Goal: Task Accomplishment & Management: Manage account settings

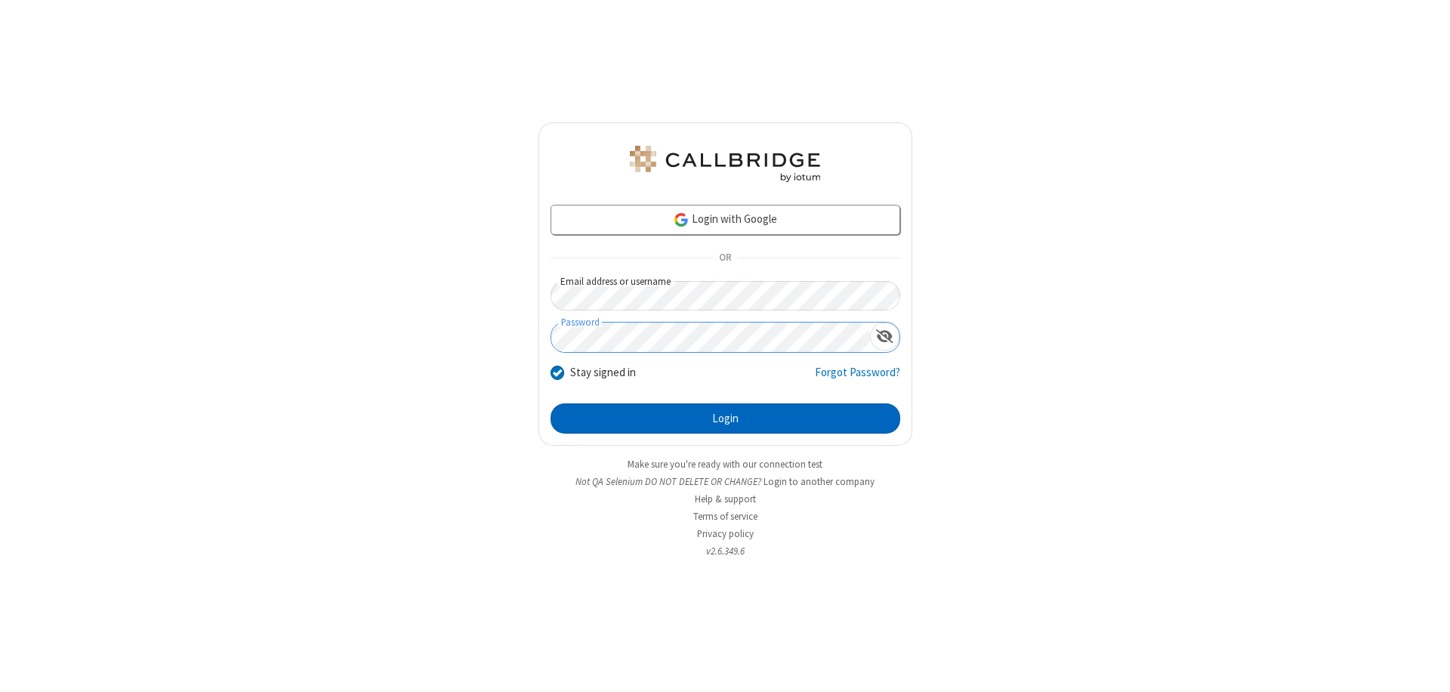
click at [725, 418] on button "Login" at bounding box center [726, 418] width 350 height 30
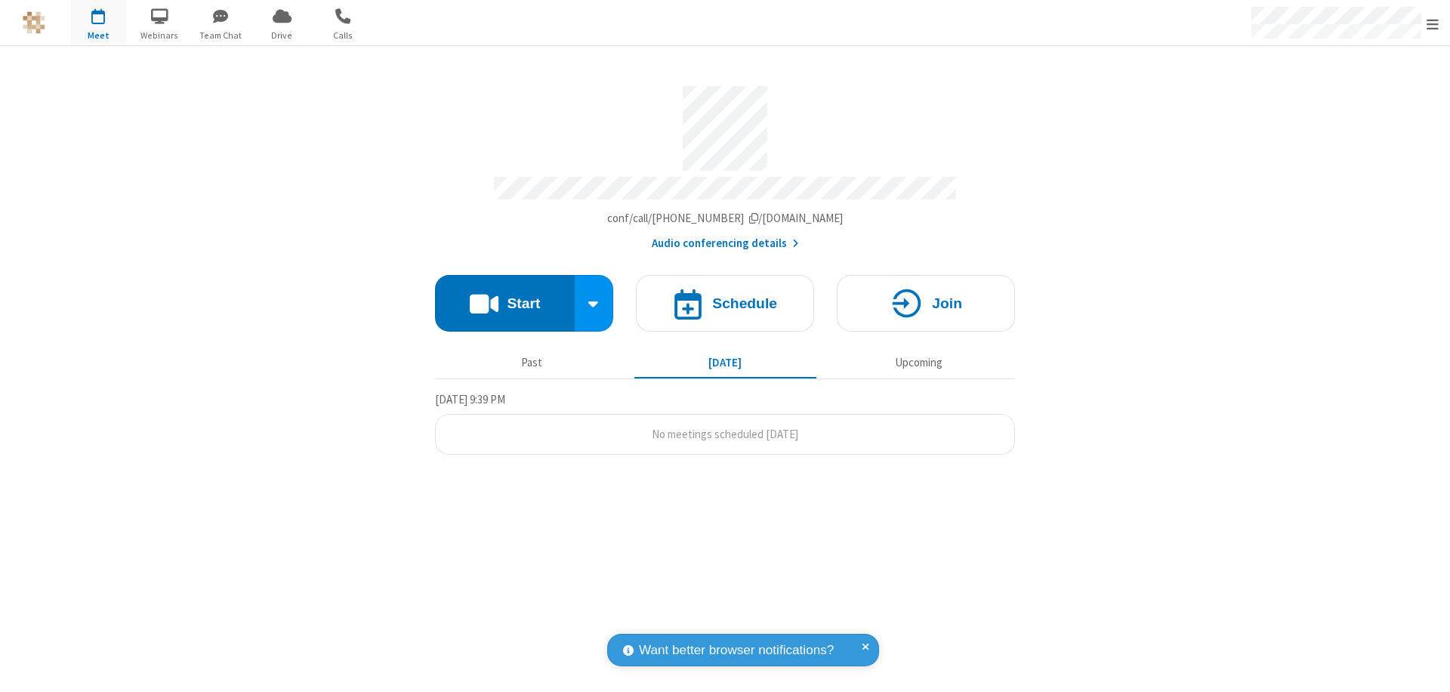
click at [1433, 23] on span "Open menu" at bounding box center [1433, 24] width 12 height 15
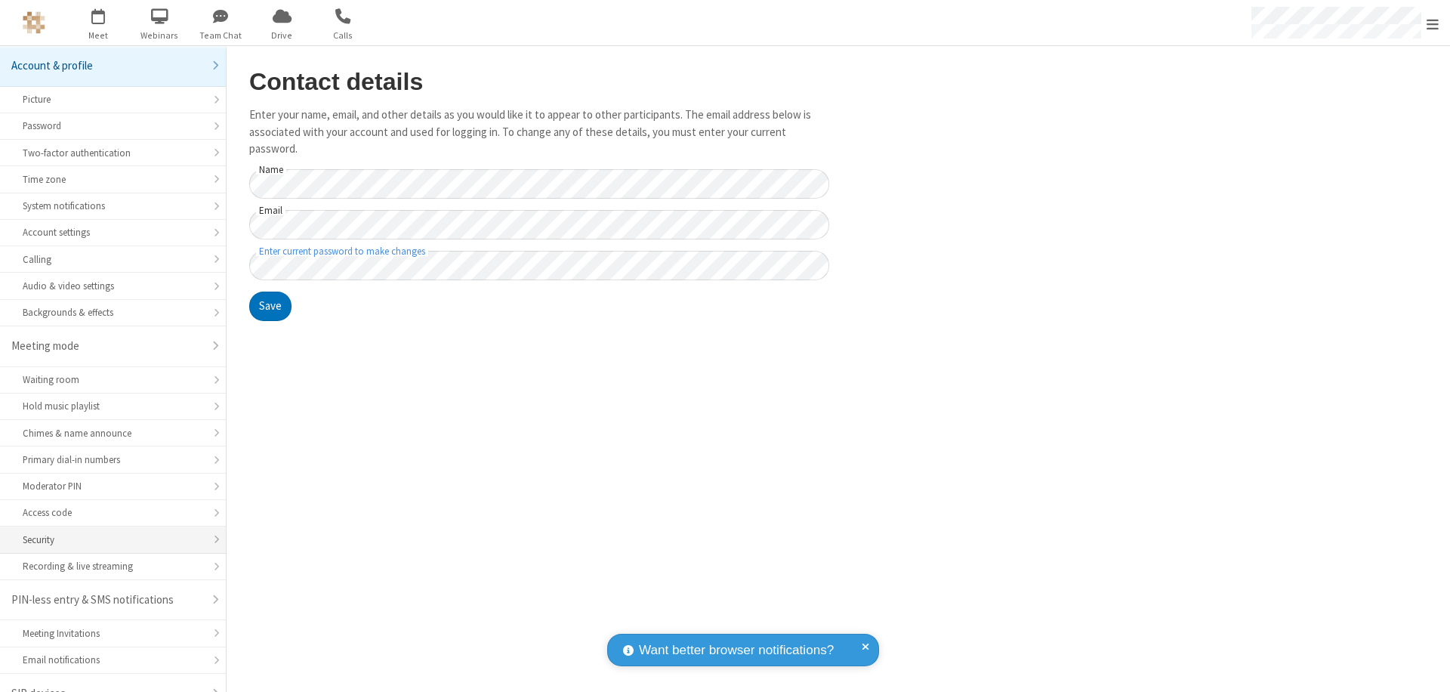
click at [107, 532] on div "Security" at bounding box center [113, 539] width 180 height 14
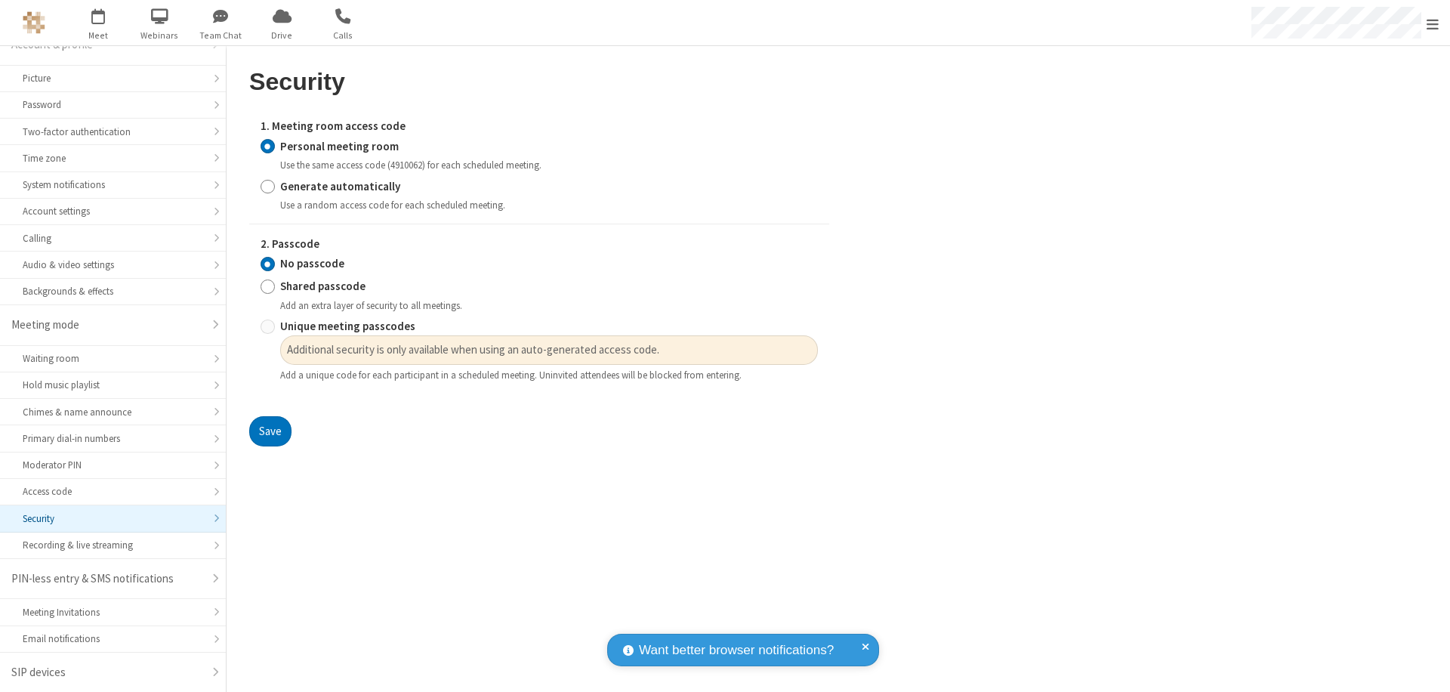
click at [267, 186] on input "Generate automatically" at bounding box center [268, 186] width 14 height 16
radio input "true"
click at [267, 264] on input "No passcode" at bounding box center [268, 264] width 14 height 16
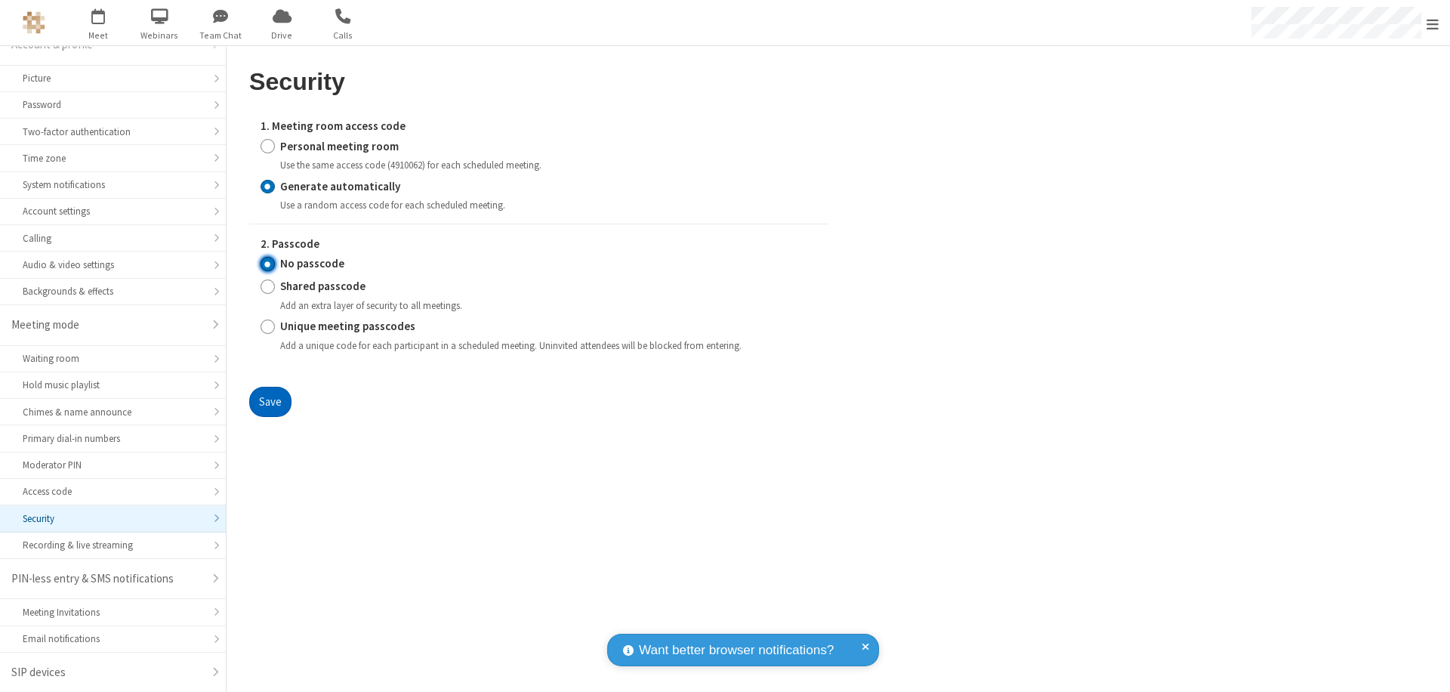
click at [270, 401] on button "Save" at bounding box center [270, 402] width 42 height 30
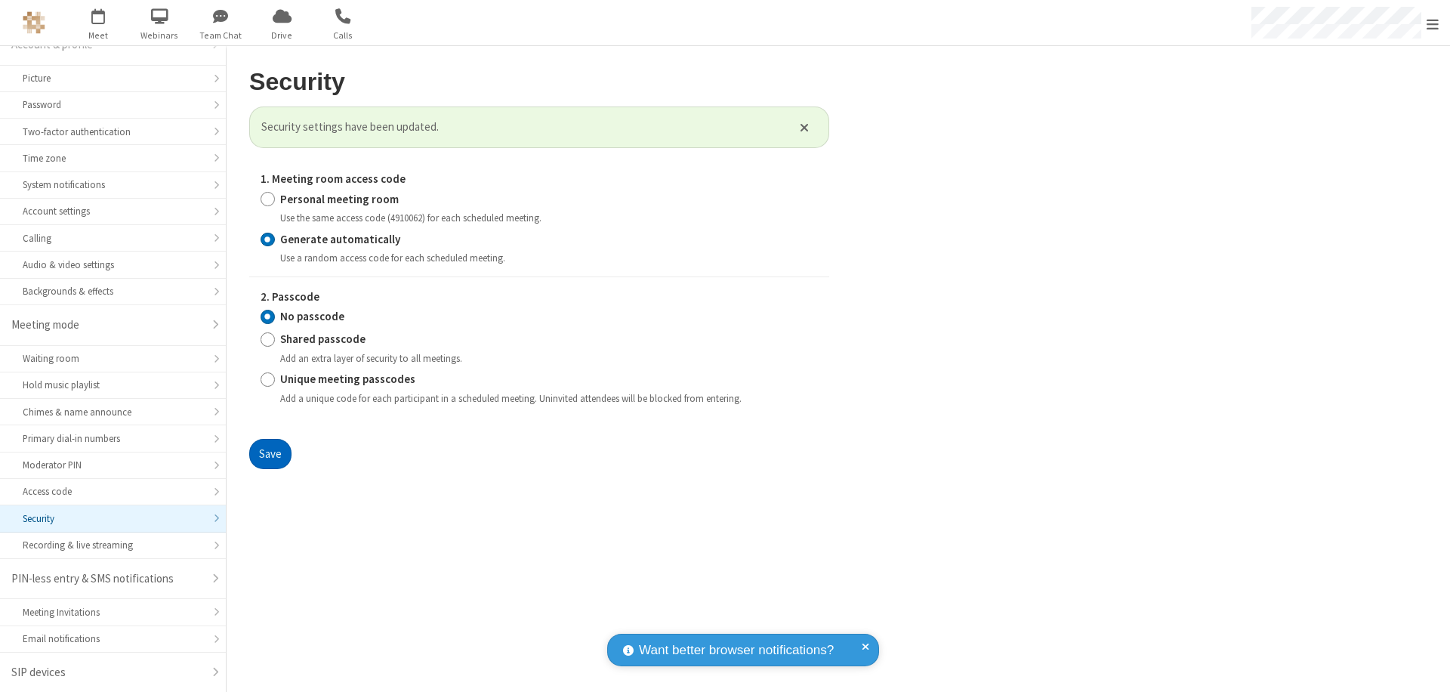
click at [1433, 23] on span "Open menu" at bounding box center [1433, 24] width 12 height 15
click at [98, 23] on span "button" at bounding box center [98, 16] width 57 height 26
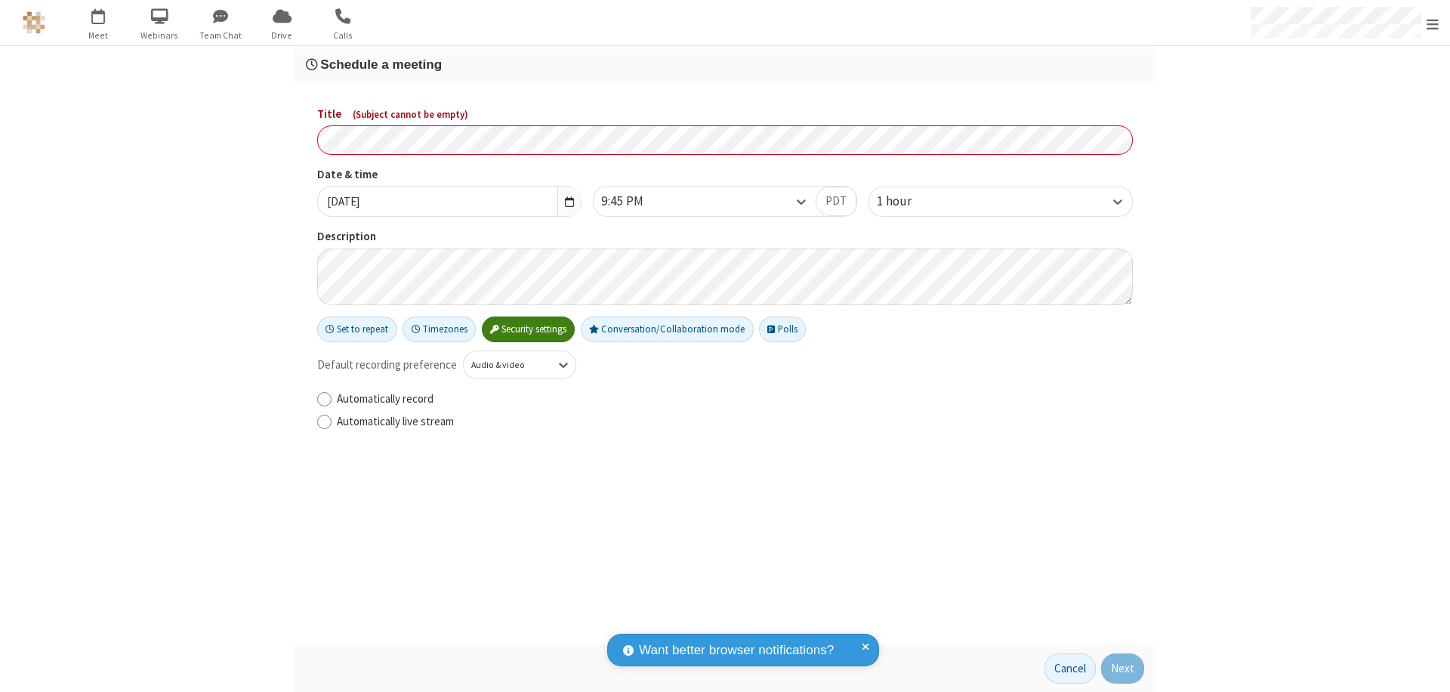
click at [725, 64] on h3 "Schedule a meeting" at bounding box center [725, 64] width 838 height 14
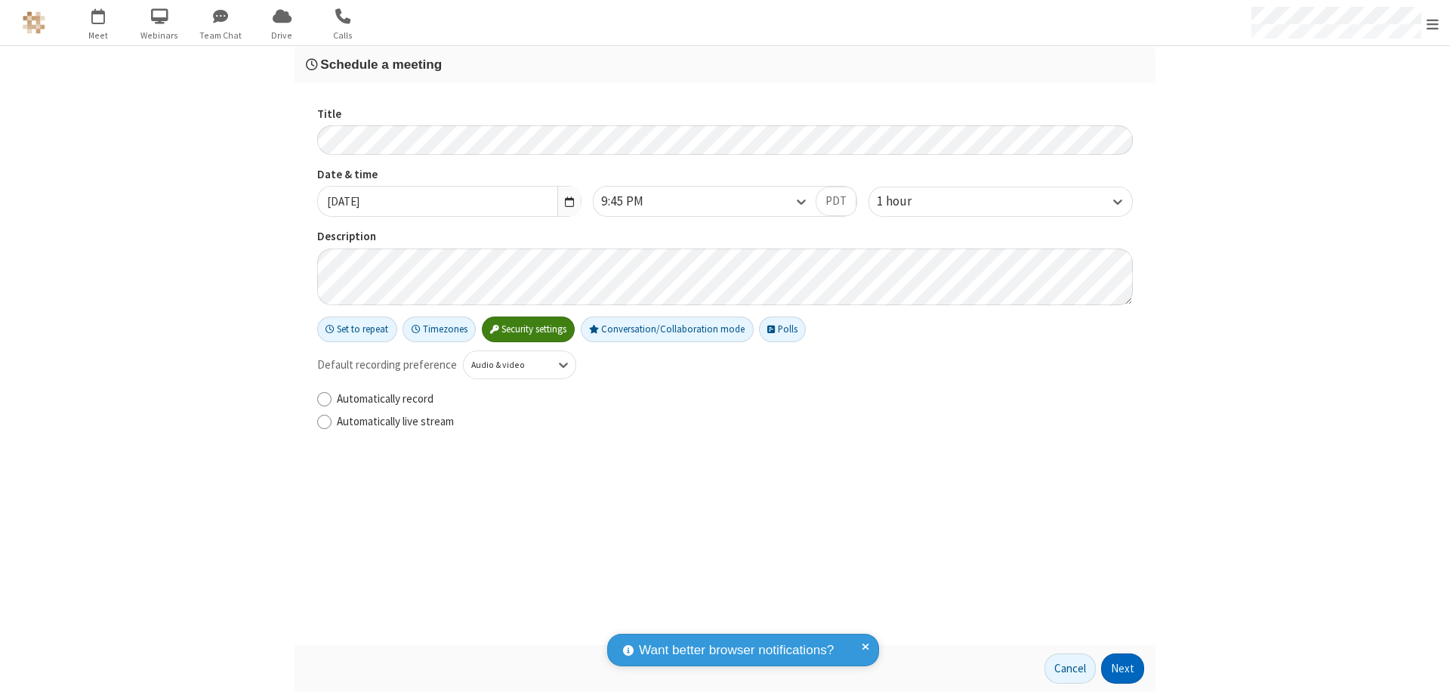
click at [1123, 668] on button "Next" at bounding box center [1122, 668] width 43 height 30
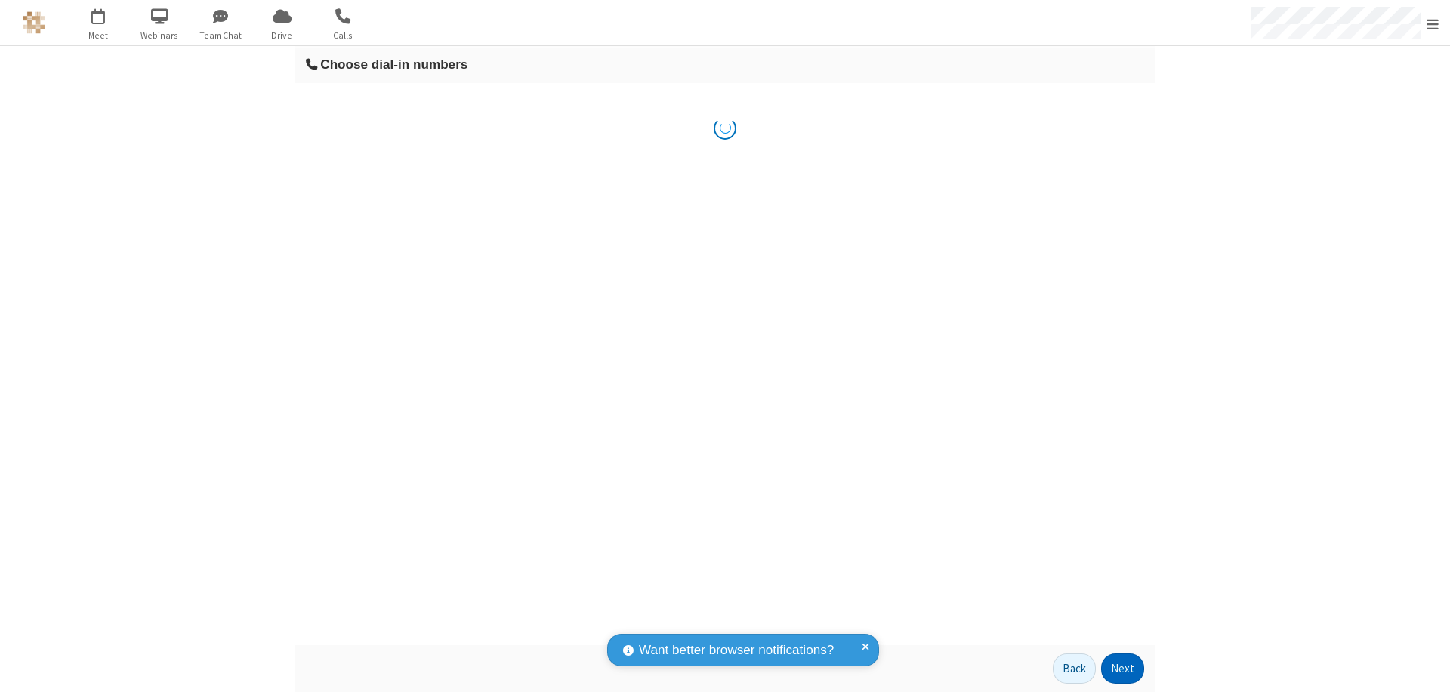
click at [1123, 668] on button "Next" at bounding box center [1122, 668] width 43 height 30
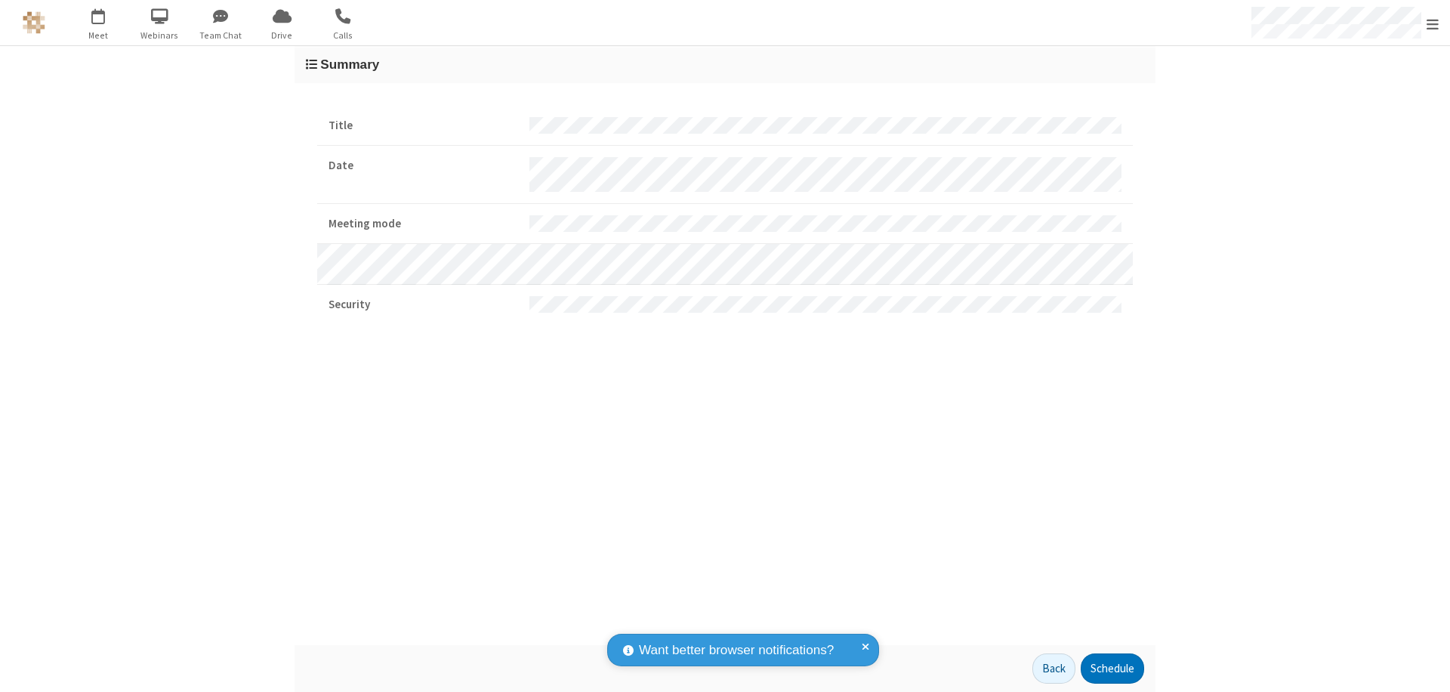
click at [1112, 668] on button "Schedule" at bounding box center [1112, 668] width 63 height 30
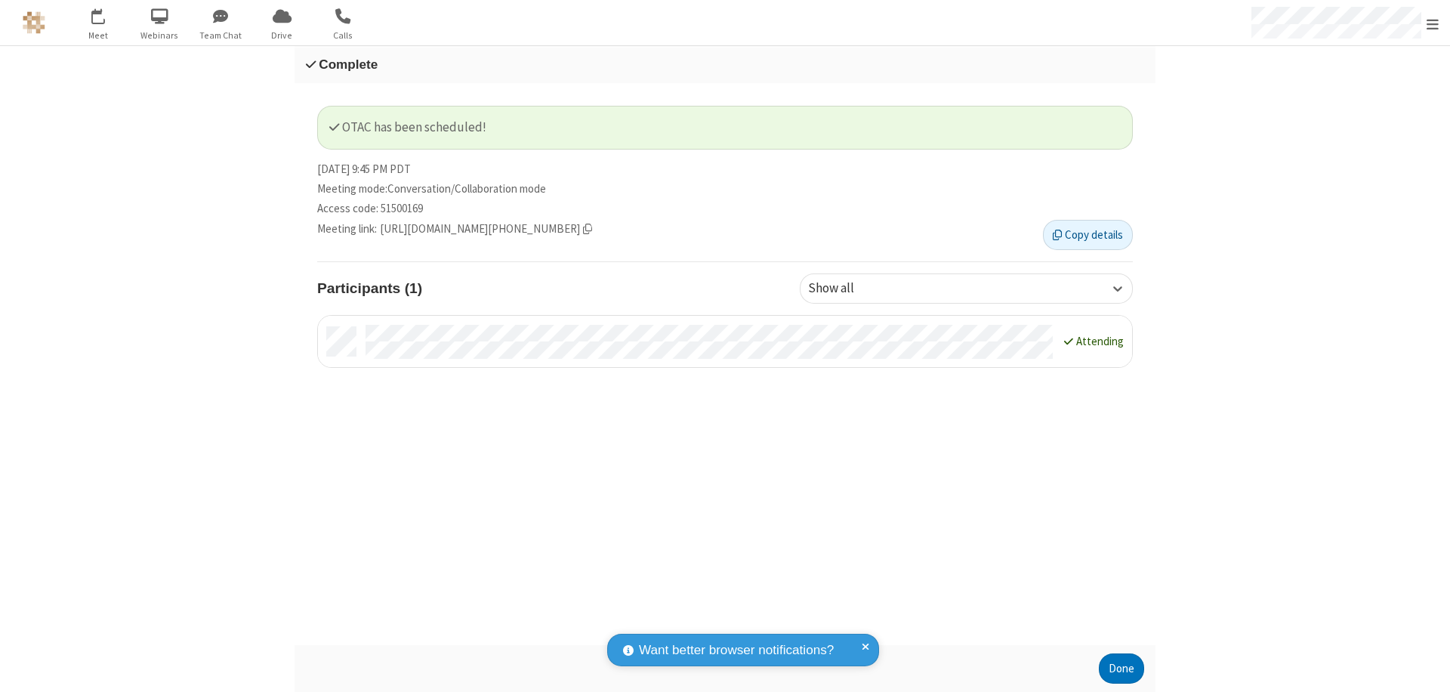
click at [1121, 668] on button "Done" at bounding box center [1121, 668] width 45 height 30
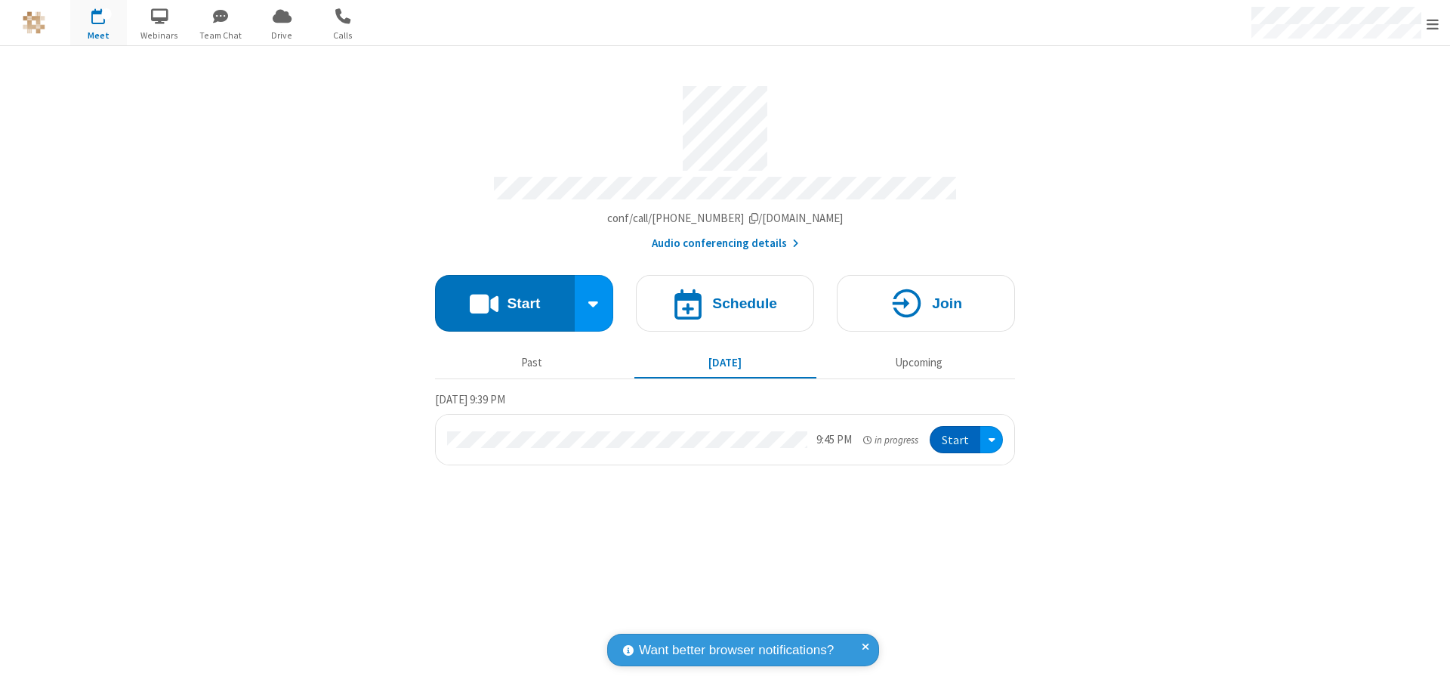
click at [956, 433] on button "Start" at bounding box center [955, 440] width 51 height 28
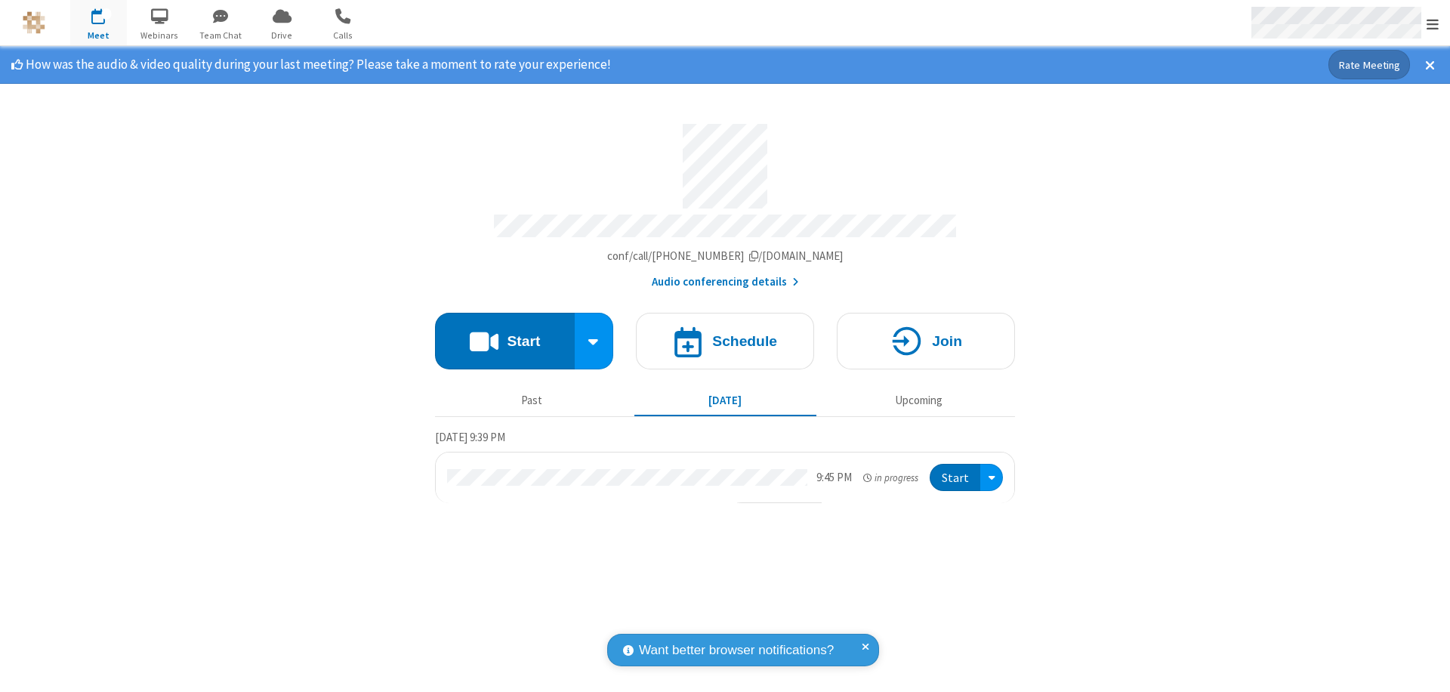
click at [1433, 23] on span "Open menu" at bounding box center [1433, 24] width 12 height 15
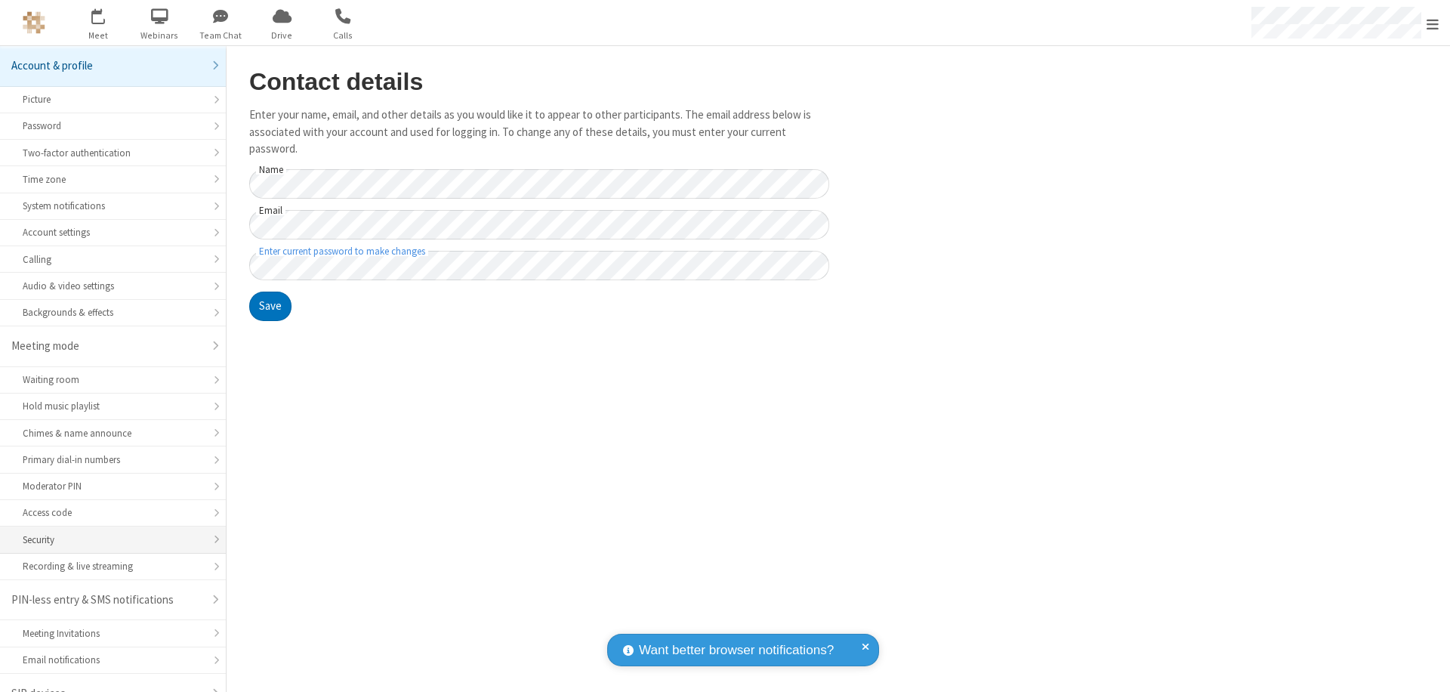
click at [107, 532] on div "Security" at bounding box center [113, 539] width 180 height 14
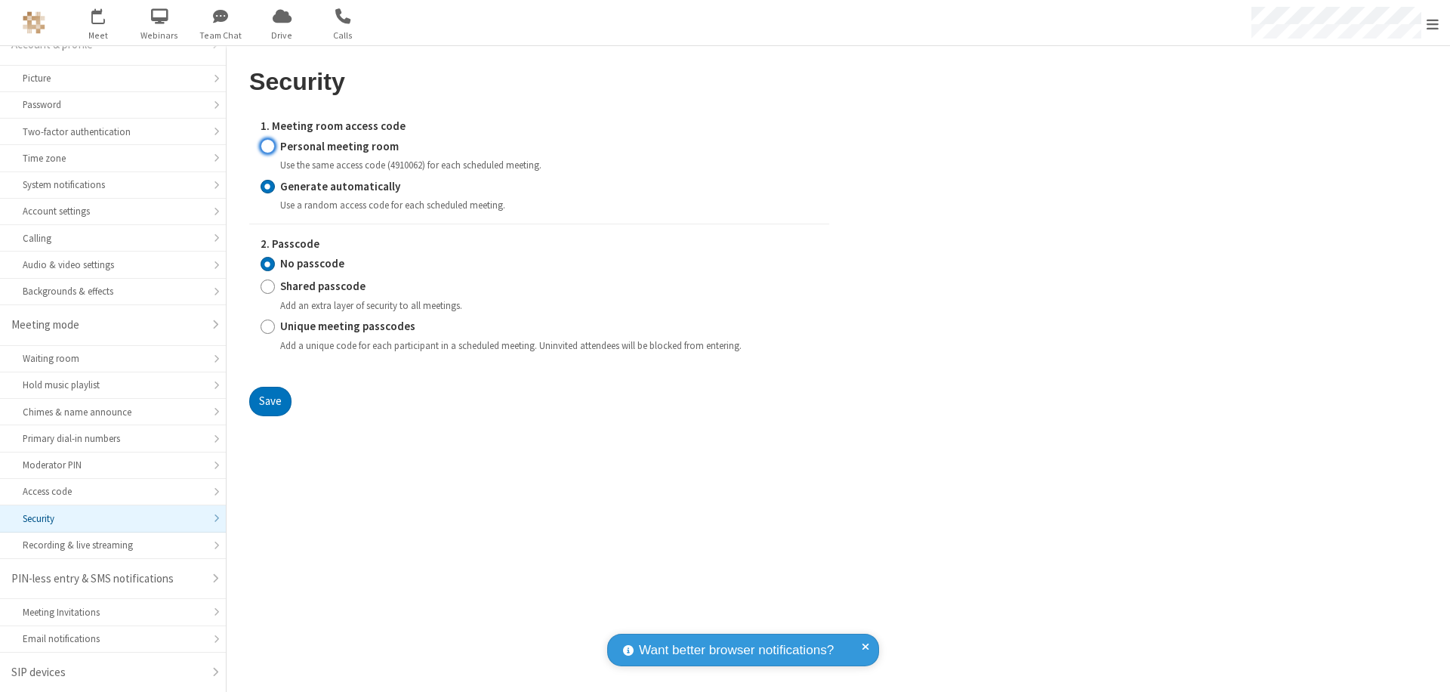
click at [267, 146] on input "Personal meeting room" at bounding box center [268, 146] width 14 height 16
radio input "true"
click at [267, 264] on input "No passcode" at bounding box center [268, 264] width 14 height 16
click at [270, 417] on button "Save" at bounding box center [270, 402] width 42 height 30
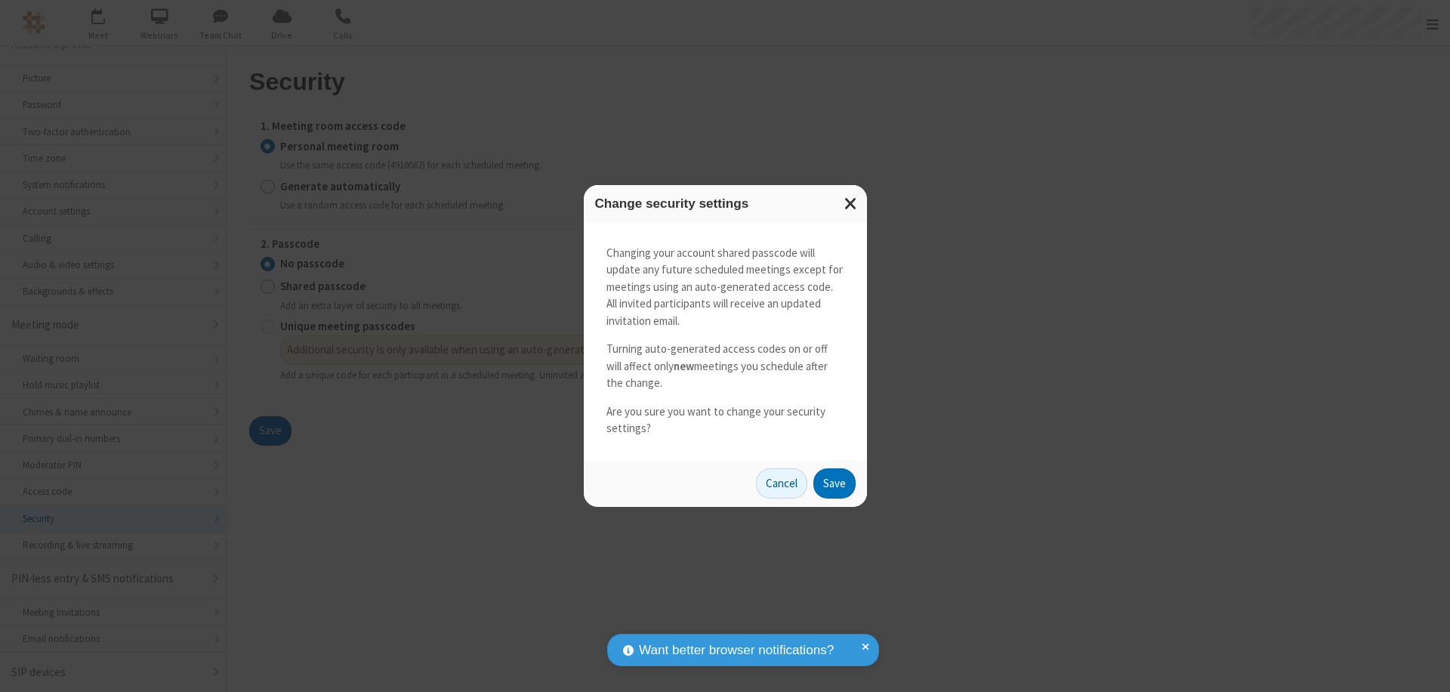
click at [834, 483] on button "Save" at bounding box center [834, 483] width 42 height 30
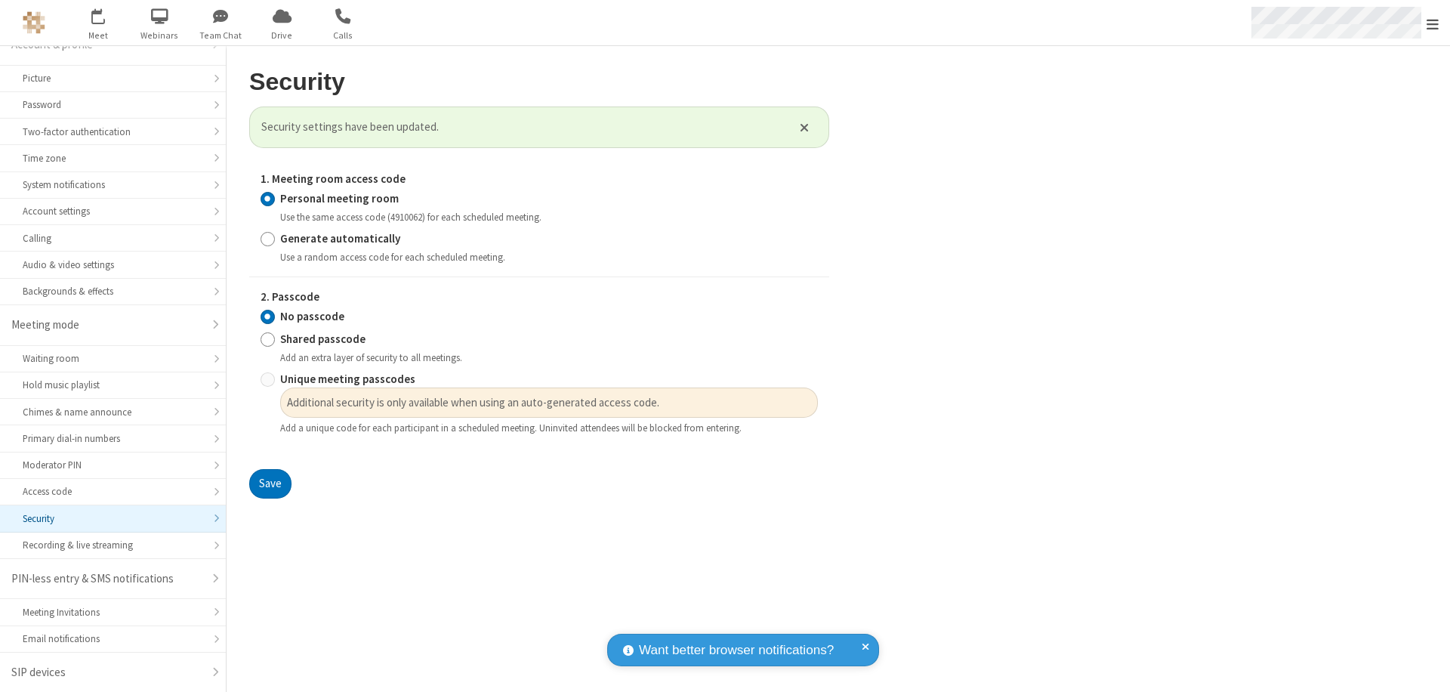
click at [1433, 23] on span "Open menu" at bounding box center [1433, 24] width 12 height 15
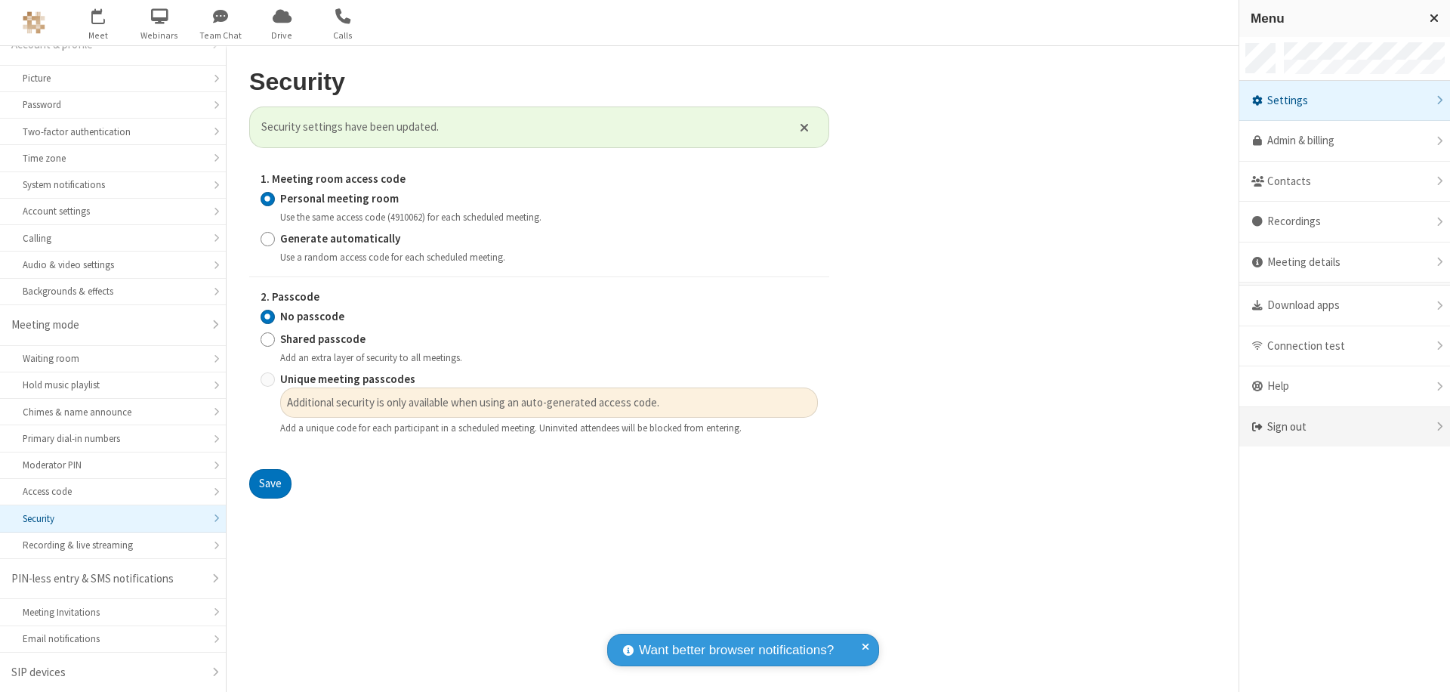
click at [1397, 427] on div "Sign out" at bounding box center [1344, 427] width 211 height 40
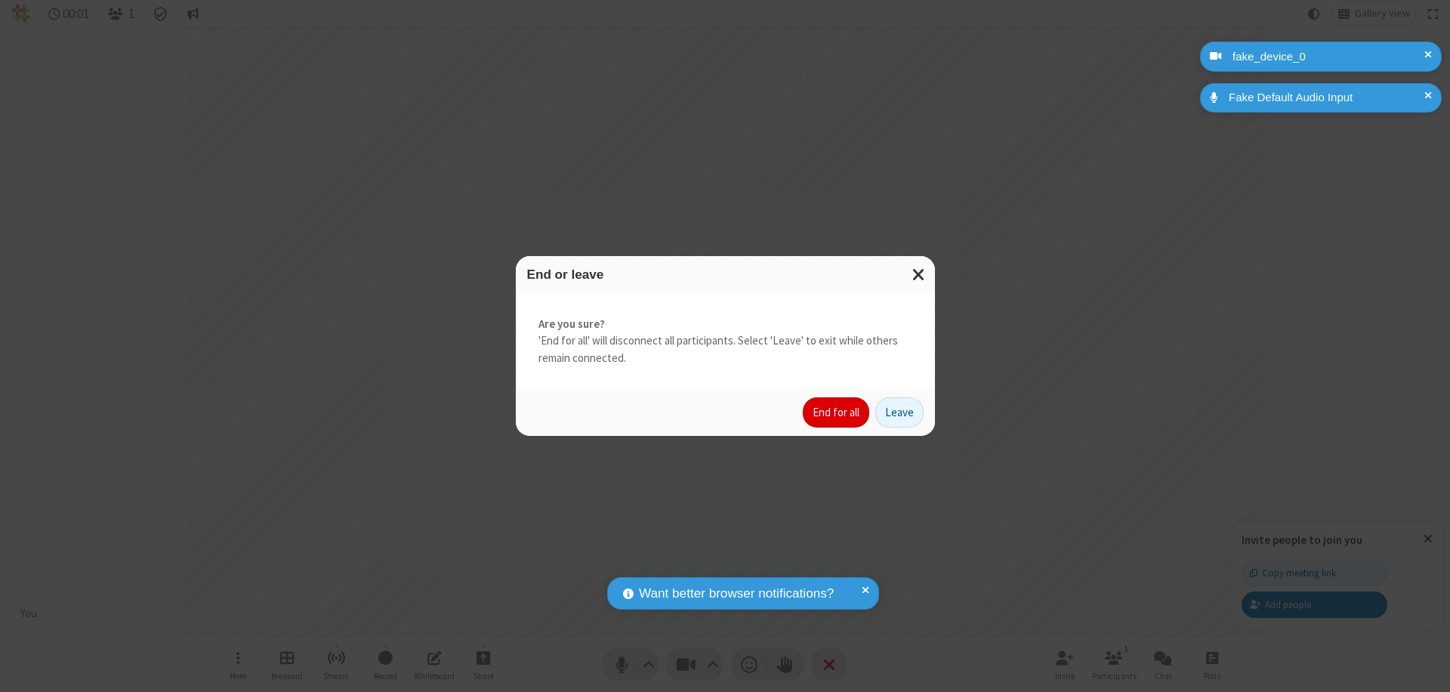
click at [837, 412] on button "End for all" at bounding box center [836, 412] width 66 height 30
